Goal: Register for event/course

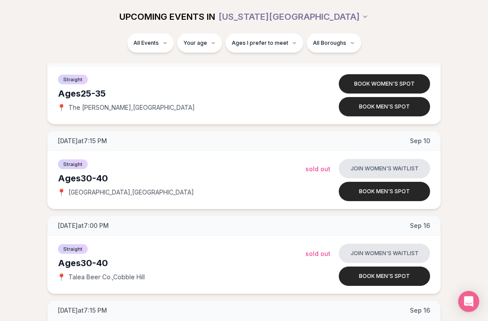
scroll to position [1240, 0]
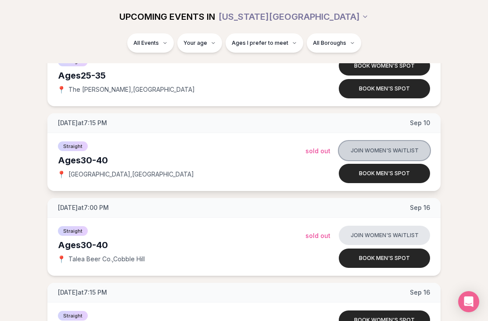
click at [412, 151] on button "Join women's waitlist" at bounding box center [384, 150] width 91 height 19
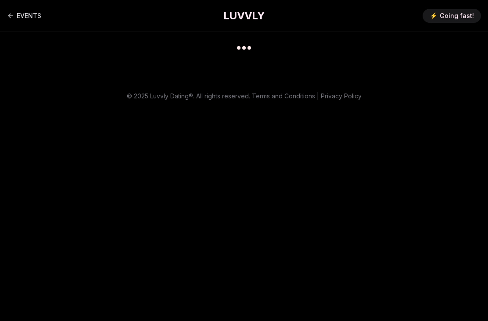
scroll to position [7, 0]
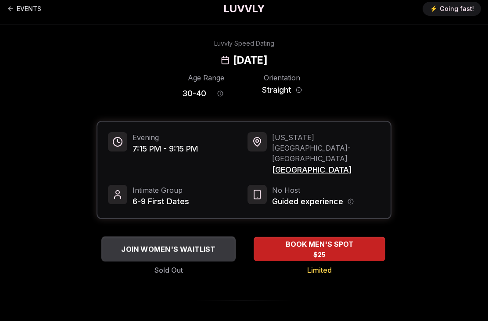
click at [122, 242] on div "JOIN WOMEN'S WAITLIST" at bounding box center [168, 249] width 134 height 14
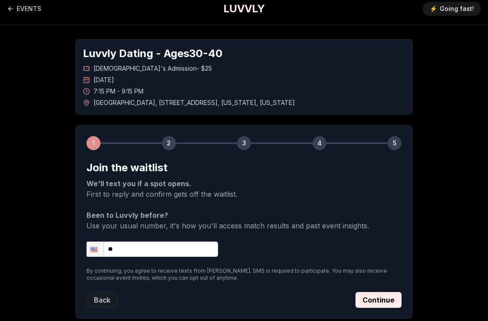
click at [130, 245] on input "**" at bounding box center [152, 248] width 132 height 15
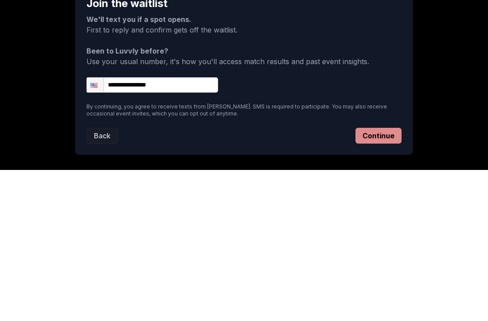
type input "**********"
click at [388, 278] on button "Continue" at bounding box center [378, 286] width 46 height 16
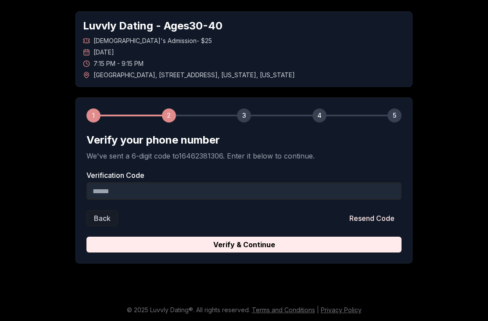
scroll to position [7, 0]
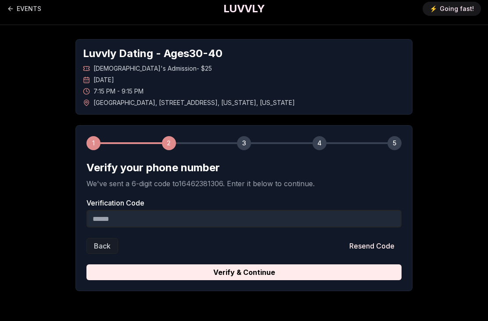
click at [350, 222] on input "Verification Code" at bounding box center [243, 219] width 315 height 18
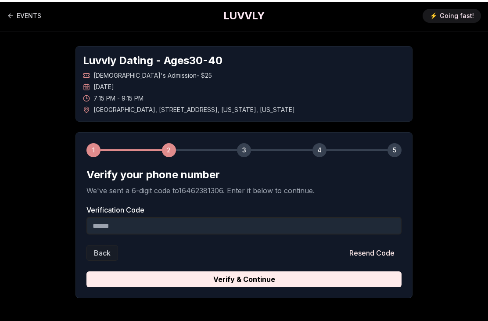
scroll to position [23, 0]
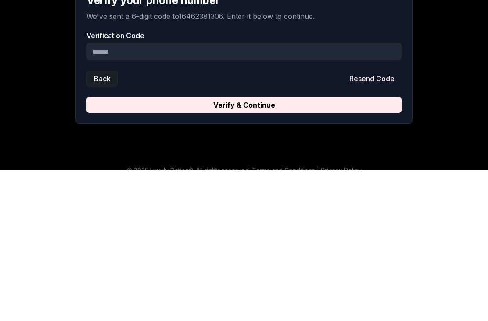
click at [101, 221] on button "Back" at bounding box center [102, 229] width 32 height 16
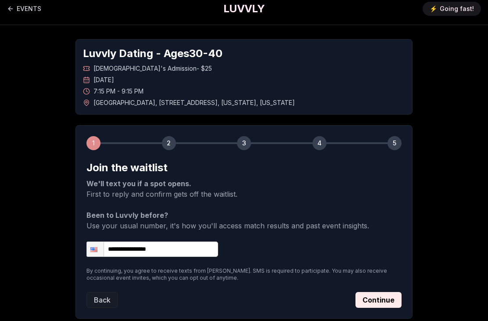
scroll to position [35, 0]
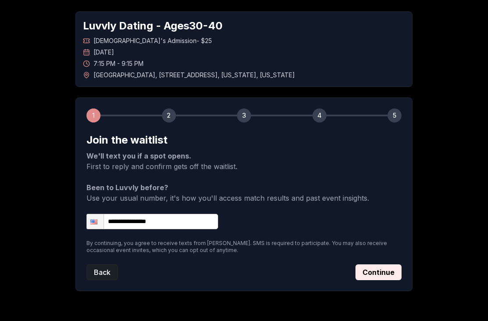
click at [93, 272] on button "Back" at bounding box center [102, 272] width 32 height 16
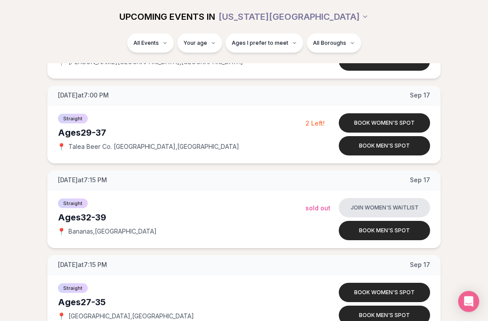
scroll to position [1706, 0]
click at [411, 120] on button "Book women's spot" at bounding box center [384, 122] width 91 height 19
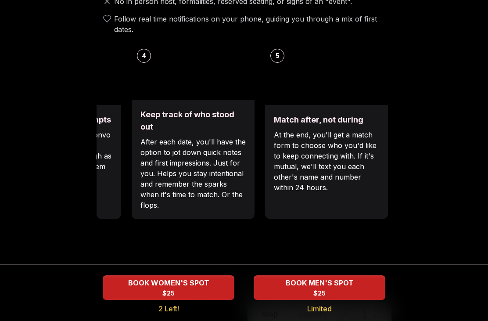
scroll to position [377, 0]
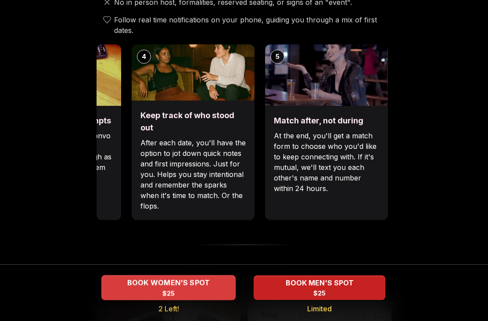
click at [134, 288] on span "BOOK WOMEN'S SPOT" at bounding box center [168, 282] width 86 height 11
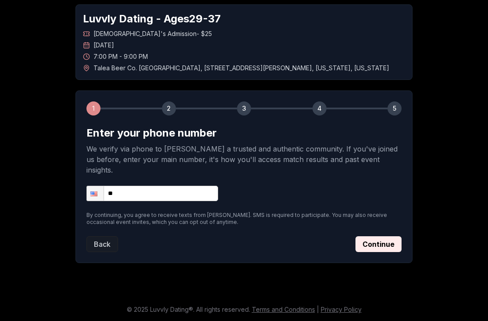
scroll to position [35, 0]
